Goal: Task Accomplishment & Management: Complete application form

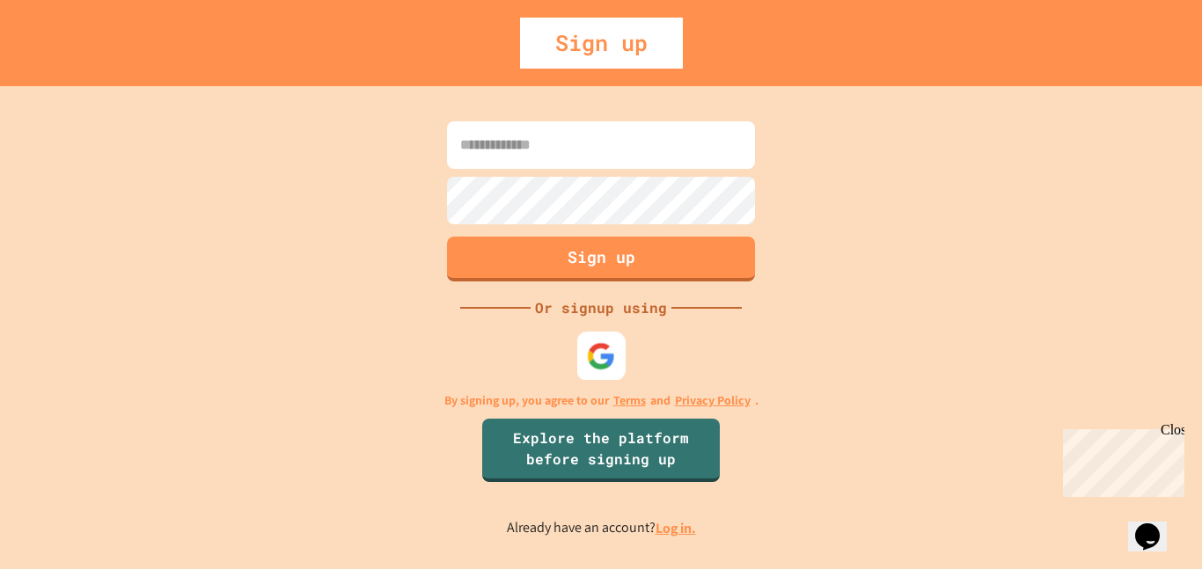
click at [599, 349] on img at bounding box center [601, 355] width 29 height 29
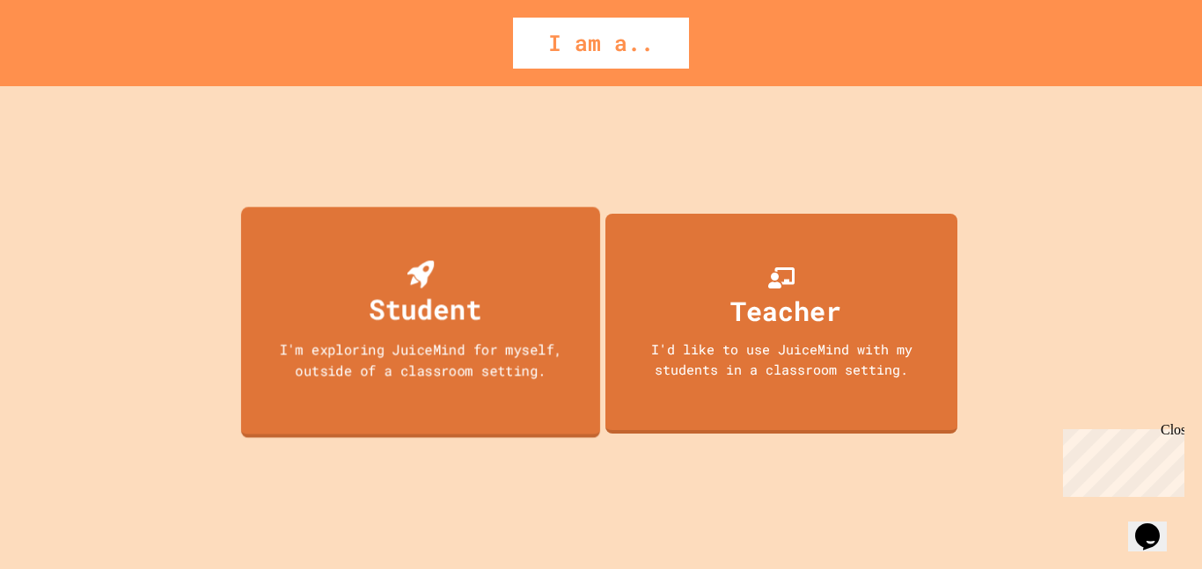
click at [461, 337] on div "Student I'm exploring JuiceMind for myself, outside of a classroom setting." at bounding box center [420, 322] width 359 height 231
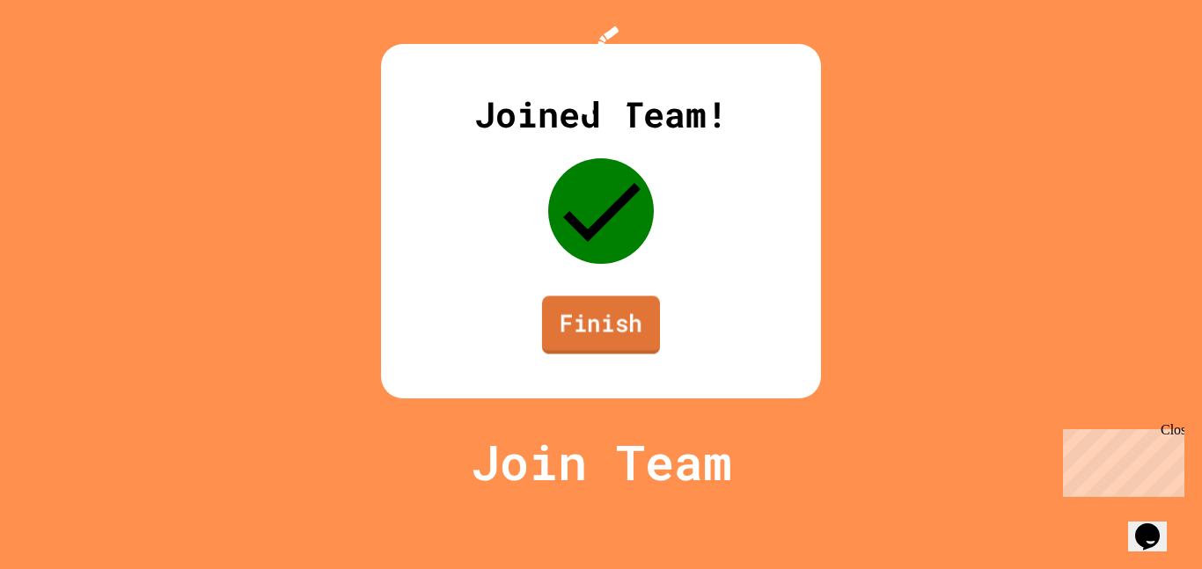
click at [639, 354] on link "Finish" at bounding box center [601, 325] width 118 height 58
